Goal: Task Accomplishment & Management: Use online tool/utility

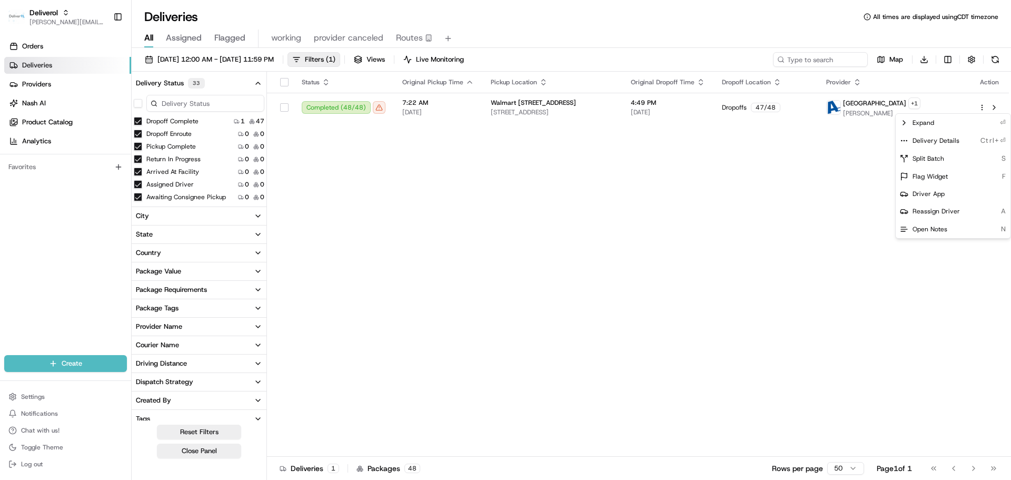
click at [699, 237] on html "Deliverol jeff@usenash.com Toggle Sidebar Orders Deliveries Providers Nash AI P…" at bounding box center [505, 240] width 1011 height 480
click at [985, 109] on html "Deliverol jeff@usenash.com Toggle Sidebar Orders Deliveries Providers Nash AI P…" at bounding box center [505, 240] width 1011 height 480
click at [941, 137] on div "Delivery Details Ctrl+⏎" at bounding box center [953, 141] width 115 height 18
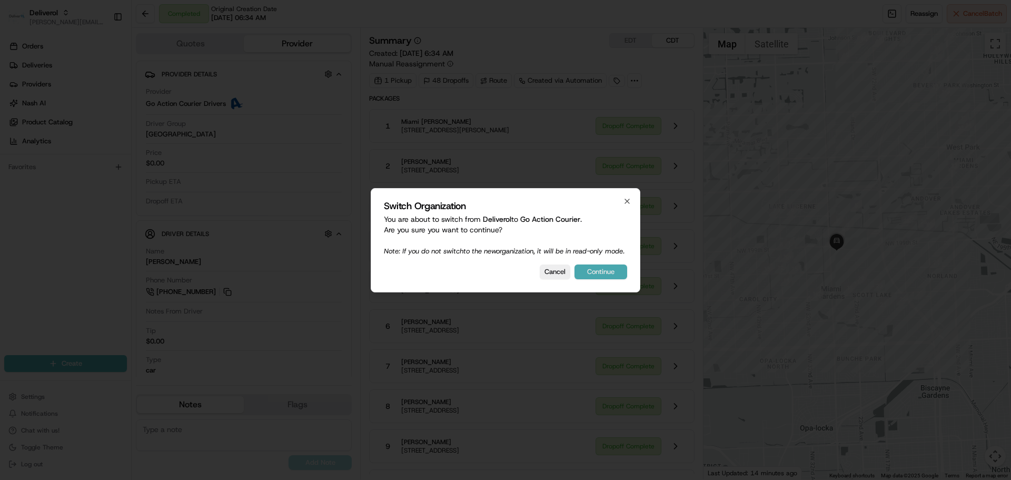
click at [611, 278] on button "Continue" at bounding box center [601, 271] width 53 height 15
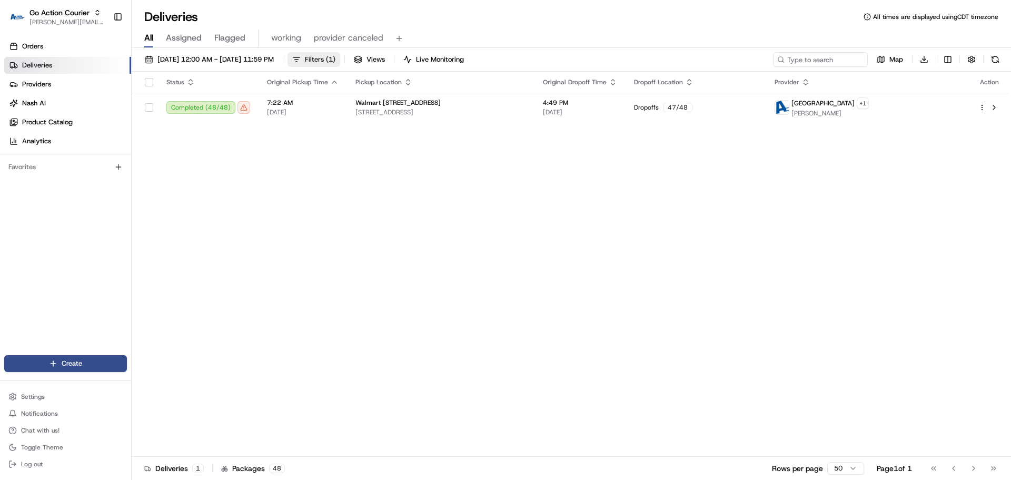
click at [336, 60] on span "Filters ( 1 )" at bounding box center [320, 59] width 31 height 9
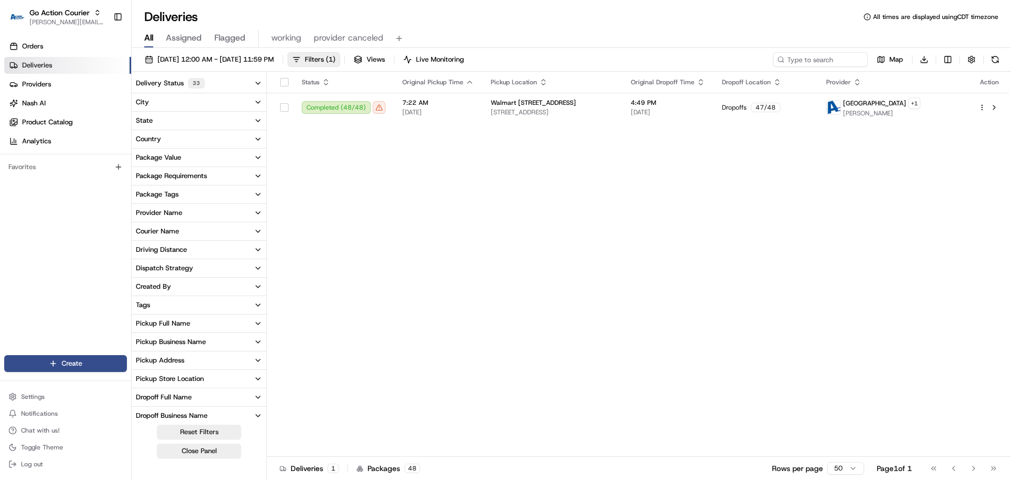
click at [164, 81] on div "Delivery Status 33" at bounding box center [170, 83] width 69 height 11
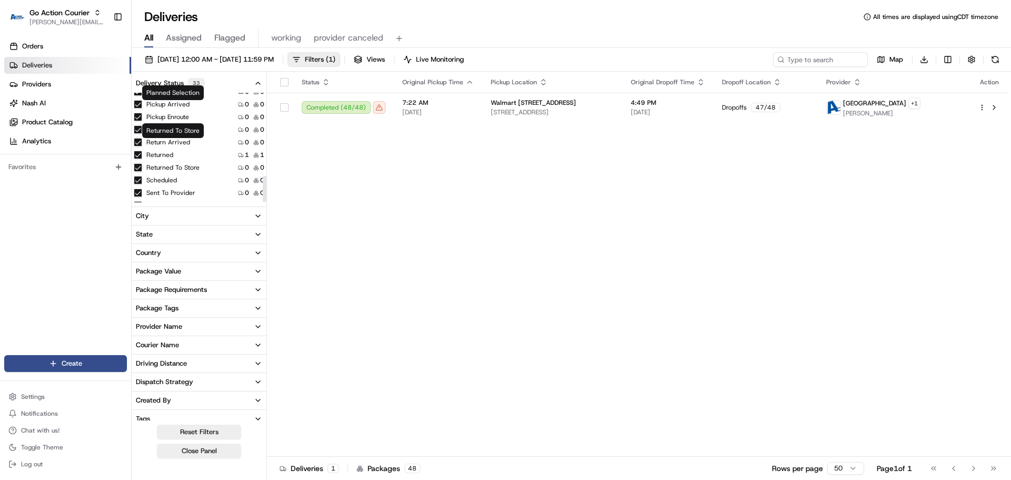
scroll to position [343, 0]
click at [136, 195] on button "Canceled" at bounding box center [138, 195] width 8 height 8
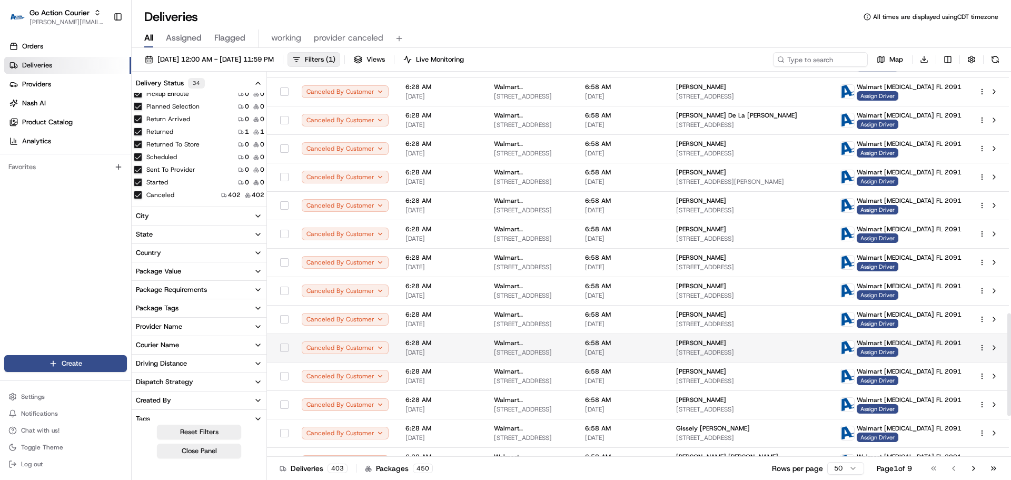
scroll to position [1058, 0]
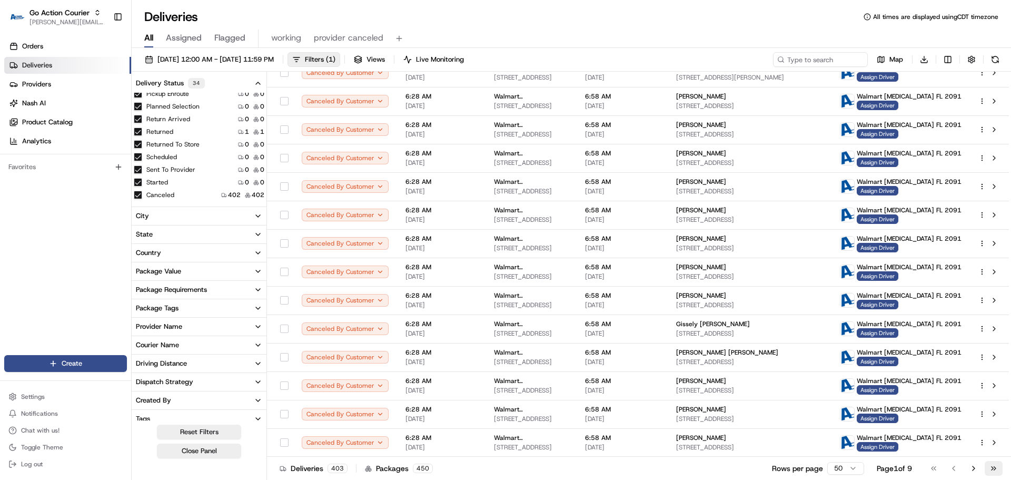
click at [989, 467] on button "Go to last page" at bounding box center [994, 468] width 18 height 15
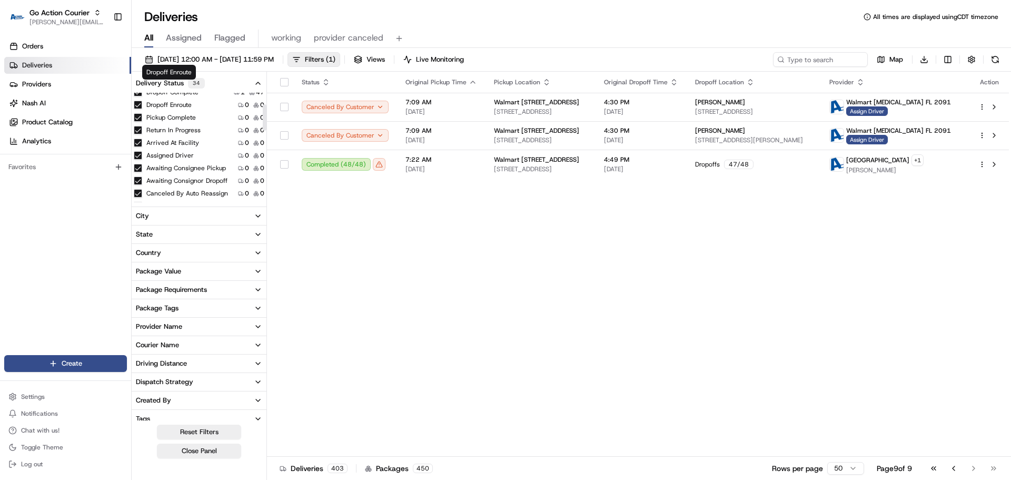
scroll to position [53, 0]
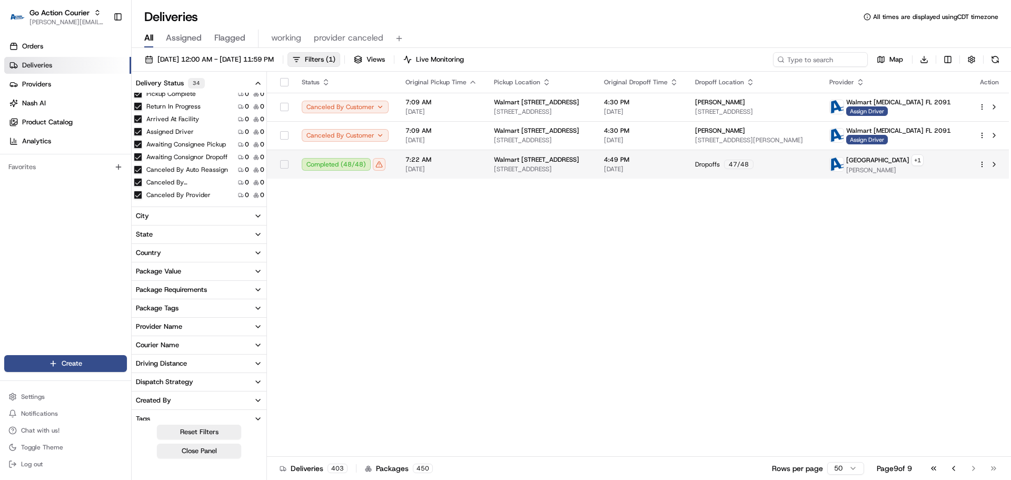
click at [498, 164] on div "Walmart 3311 - Miami Gardens, FL 19501 NW 27TH AVE, MIAMI GARDENS, FL 33056, US" at bounding box center [540, 164] width 93 height 18
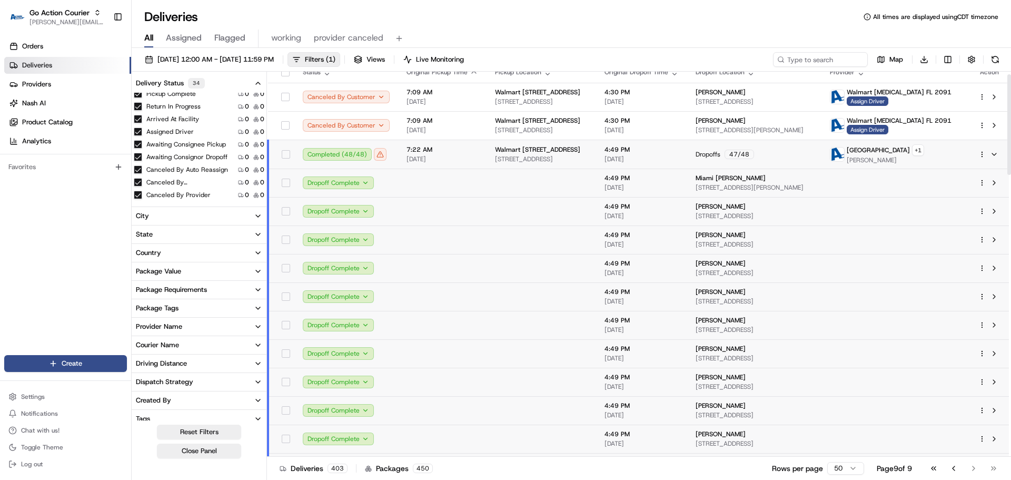
scroll to position [0, 0]
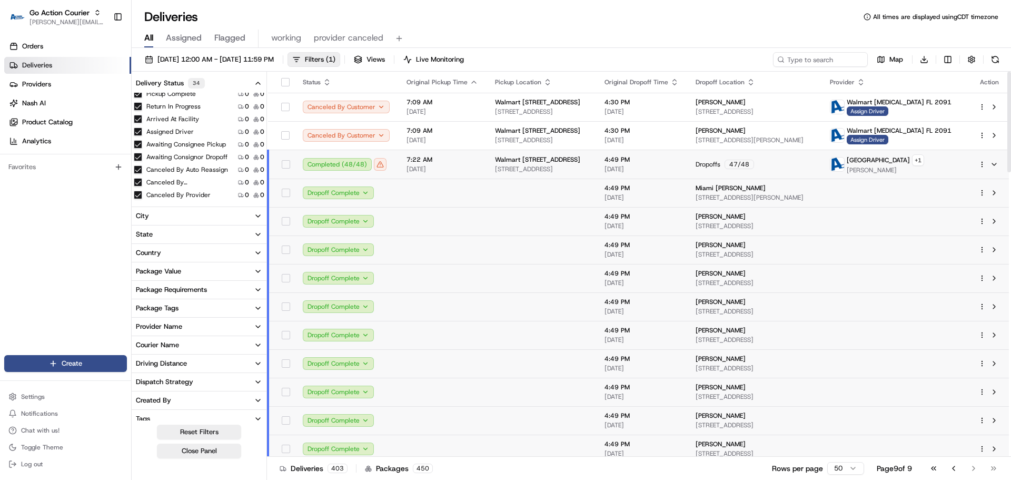
click at [442, 168] on span "08/20/2025" at bounding box center [443, 169] width 72 height 8
